Goal: Information Seeking & Learning: Learn about a topic

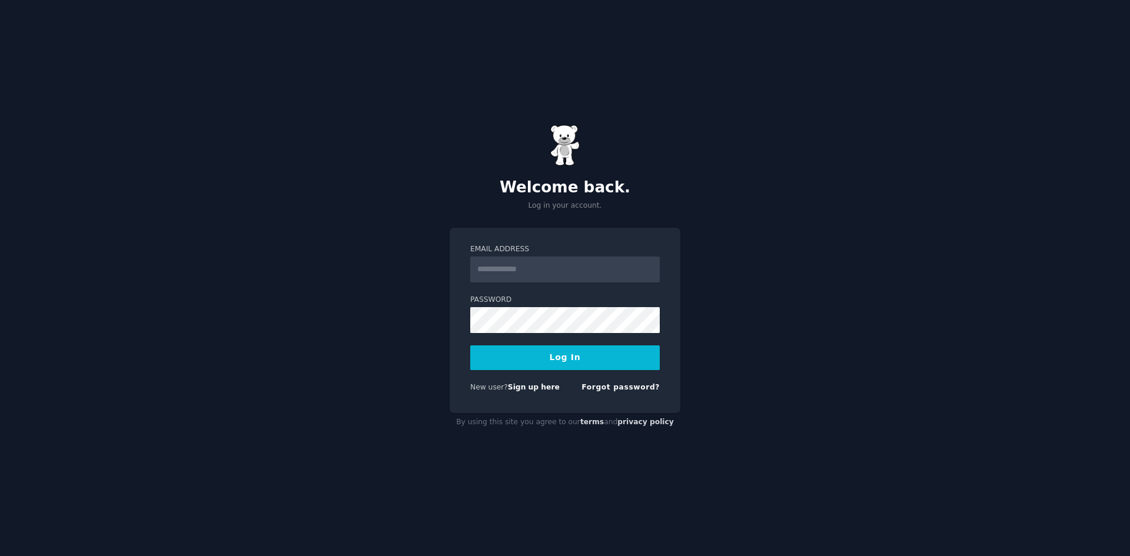
type input "**********"
click at [470, 345] on button "Log In" at bounding box center [564, 357] width 189 height 25
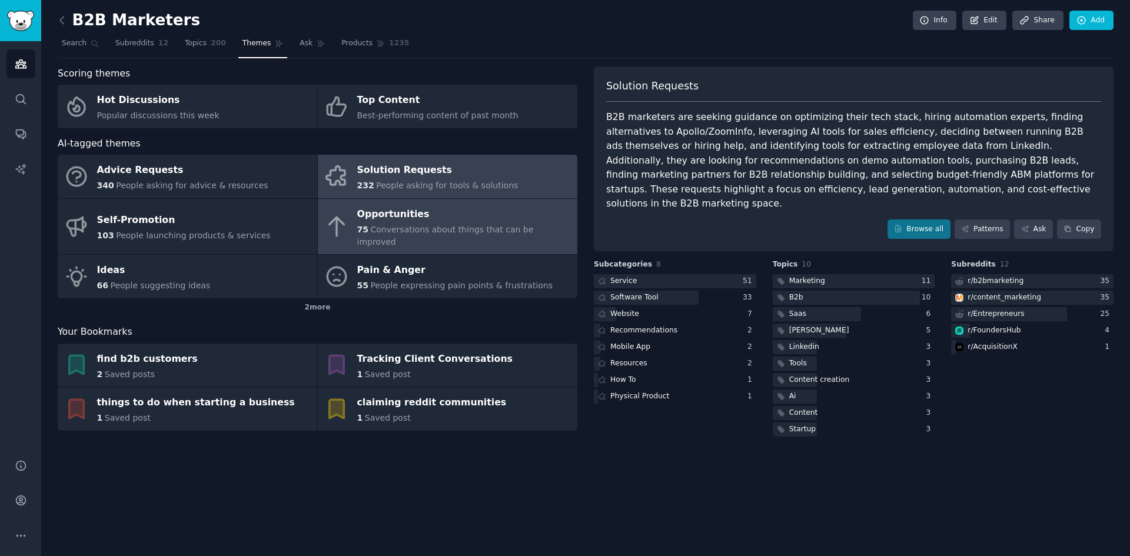
click at [432, 220] on div "Opportunities" at bounding box center [464, 214] width 214 height 19
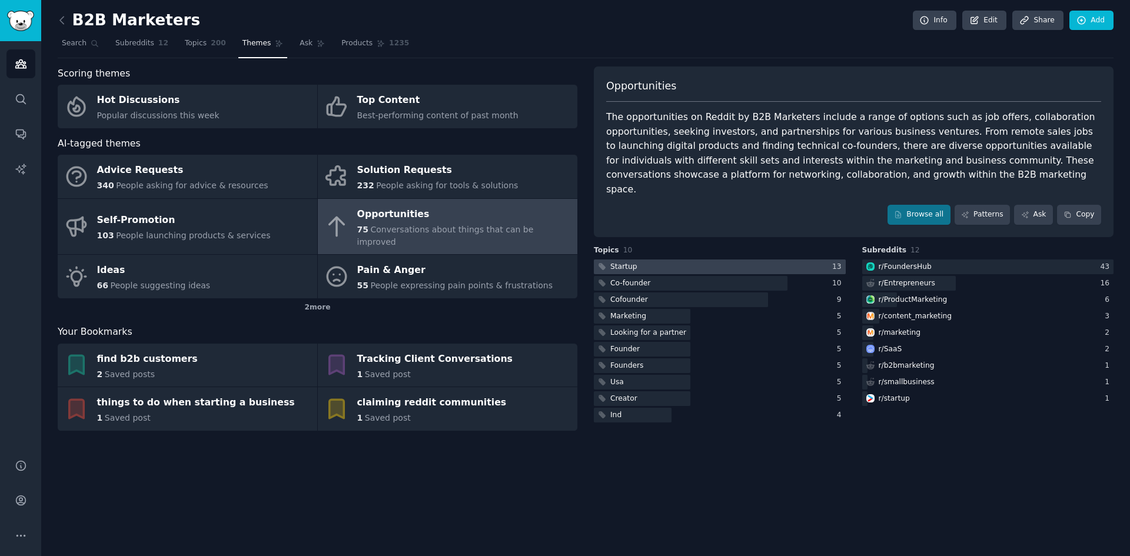
click at [633, 262] on div "Startup" at bounding box center [623, 267] width 26 height 11
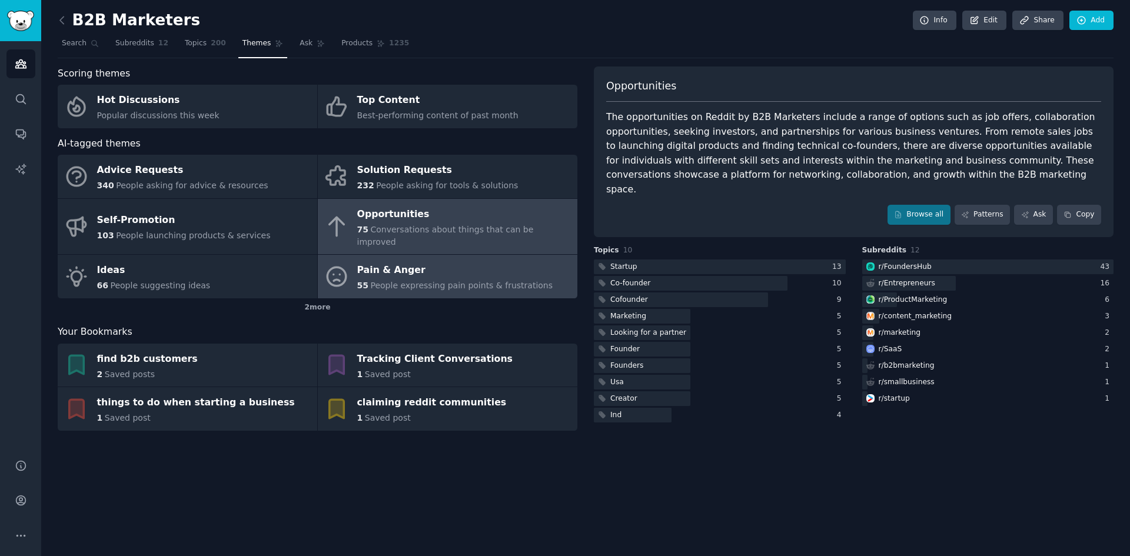
click at [429, 281] on span "People expressing pain points & frustrations" at bounding box center [461, 285] width 182 height 9
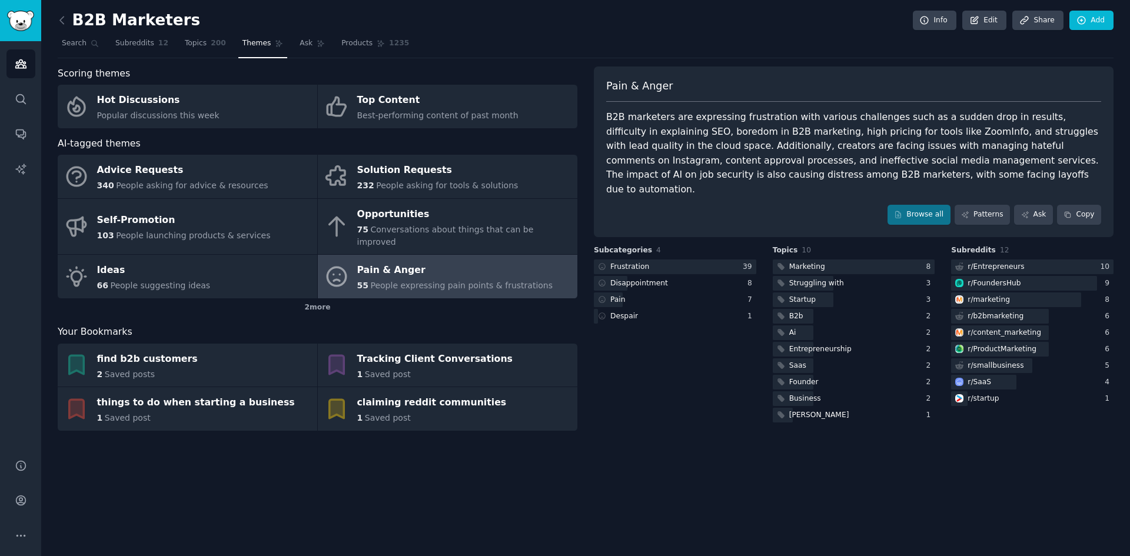
click at [733, 473] on div "B2B Marketers Info Edit Share Add Search Subreddits 12 Topics 200 Themes Ask Pr…" at bounding box center [585, 278] width 1089 height 556
